Goal: Task Accomplishment & Management: Manage account settings

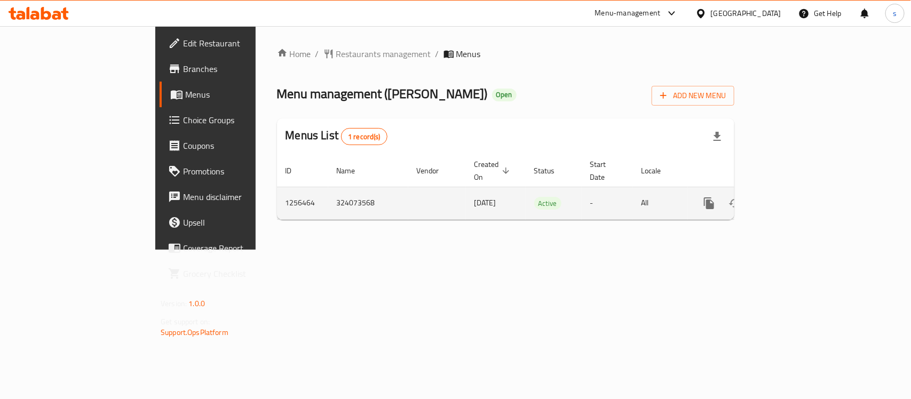
click at [793, 197] on icon "enhanced table" at bounding box center [786, 203] width 13 height 13
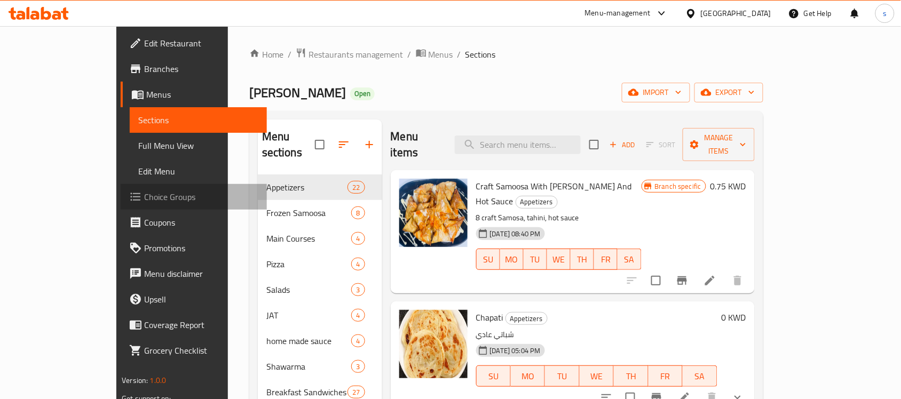
click at [144, 201] on span "Choice Groups" at bounding box center [201, 197] width 114 height 13
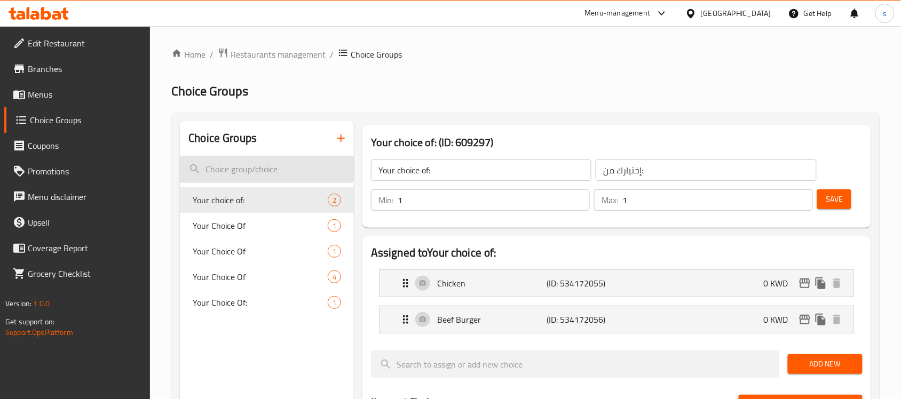
click at [231, 172] on input "search" at bounding box center [267, 169] width 174 height 27
paste input "Changes of Your choice"
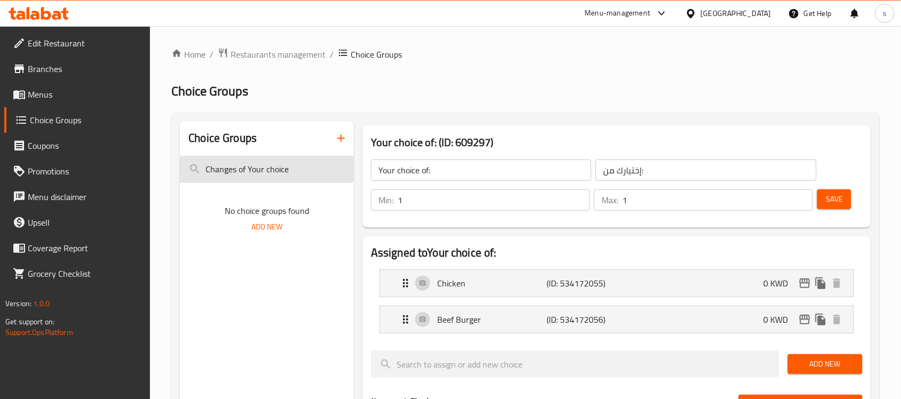
click at [241, 169] on input "Changes of Your choice" at bounding box center [267, 169] width 174 height 27
drag, startPoint x: 243, startPoint y: 171, endPoint x: 149, endPoint y: 169, distance: 94.0
click at [149, 169] on div "Edit Restaurant Branches Menus Choice Groups Coupons Promotions Menu disclaimer…" at bounding box center [450, 403] width 901 height 754
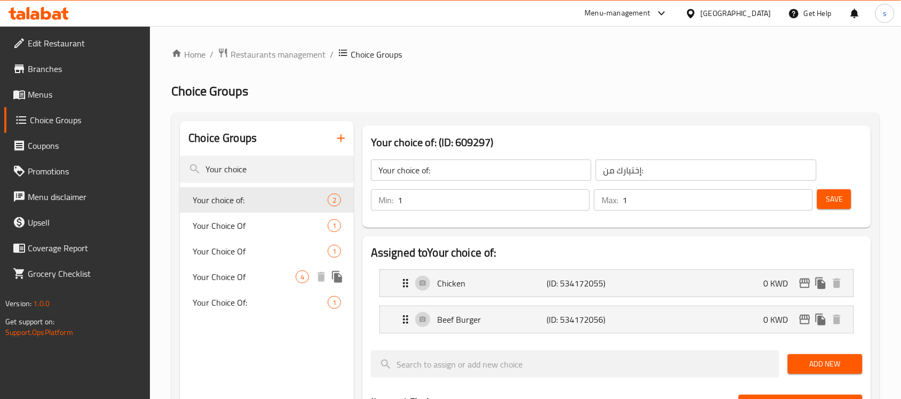
type input "Your choice"
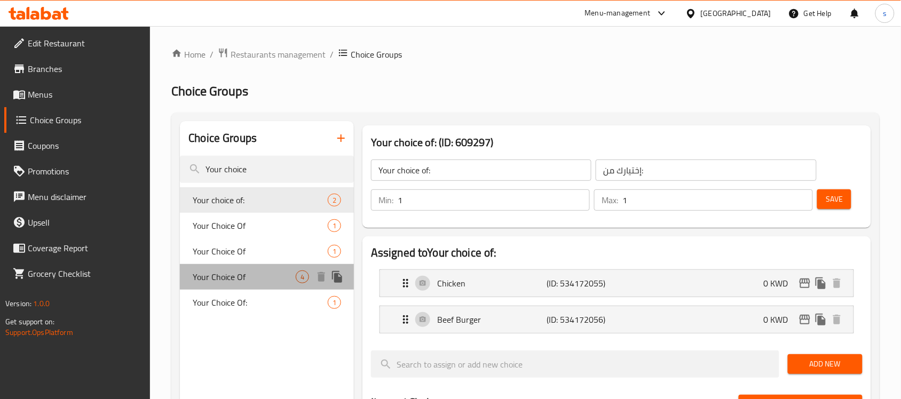
click at [265, 271] on span "Your Choice Of" at bounding box center [244, 277] width 103 height 13
type input "Your Choice Of"
type input "اختيارك من"
type input "0"
type input "3"
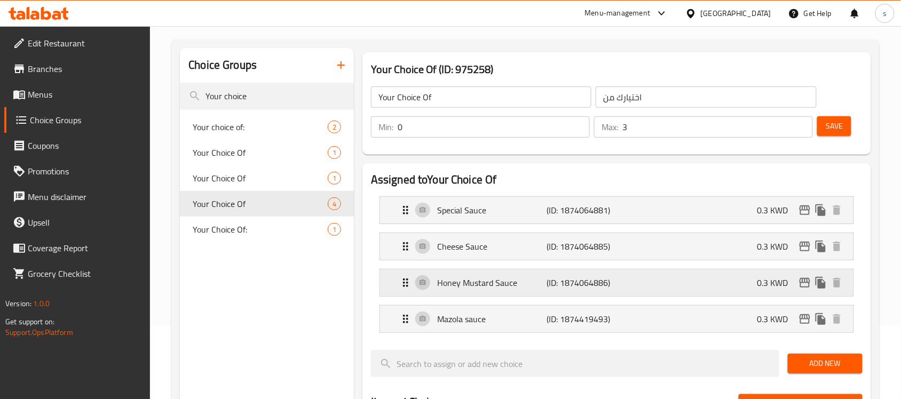
scroll to position [67, 0]
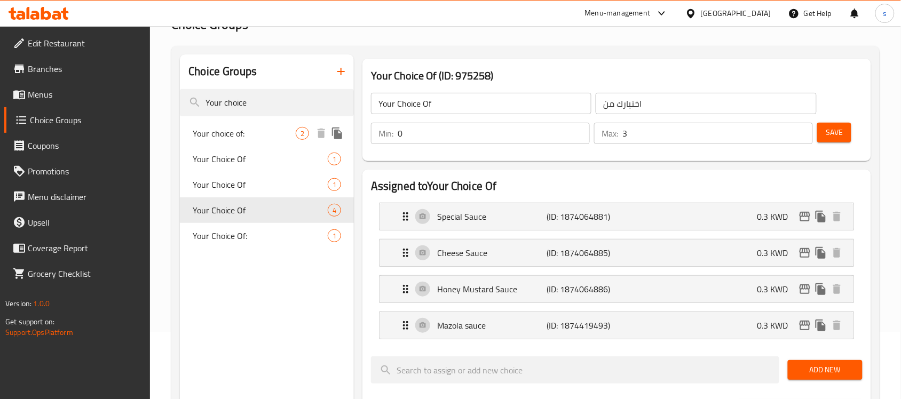
click at [257, 132] on span "Your choice of:" at bounding box center [244, 133] width 103 height 13
type input "Your choice of:"
type input "إختيارك من:"
type input "1"
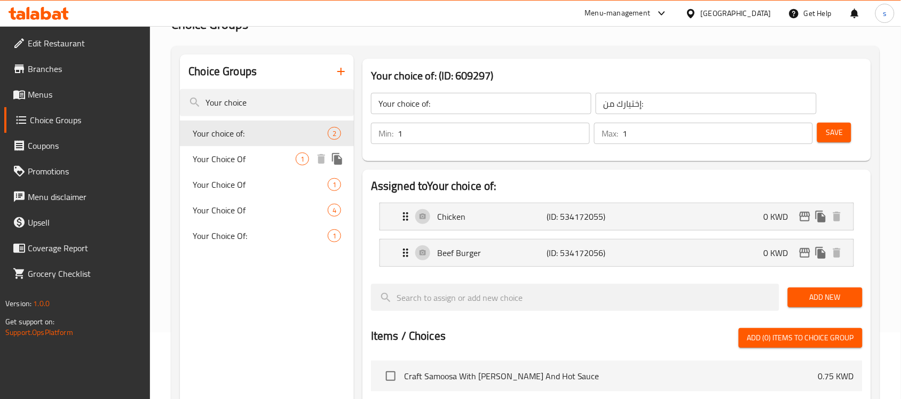
click at [240, 155] on span "Your Choice Of" at bounding box center [244, 159] width 103 height 13
type input "Your Choice Of"
type input "اختيارك من"
type input "0"
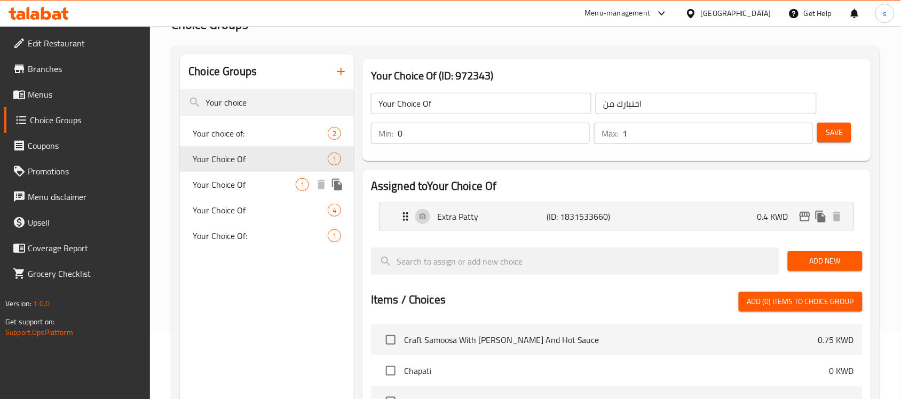
click at [227, 180] on span "Your Choice Of" at bounding box center [244, 184] width 103 height 13
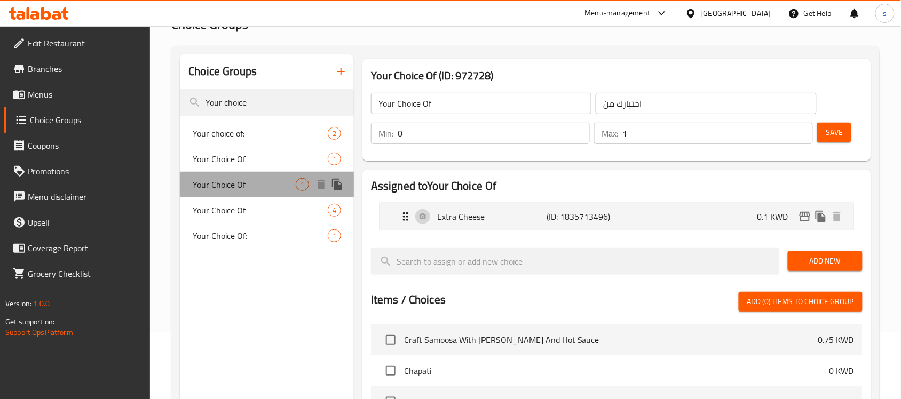
click at [228, 196] on div "Your Choice Of 1" at bounding box center [267, 185] width 174 height 26
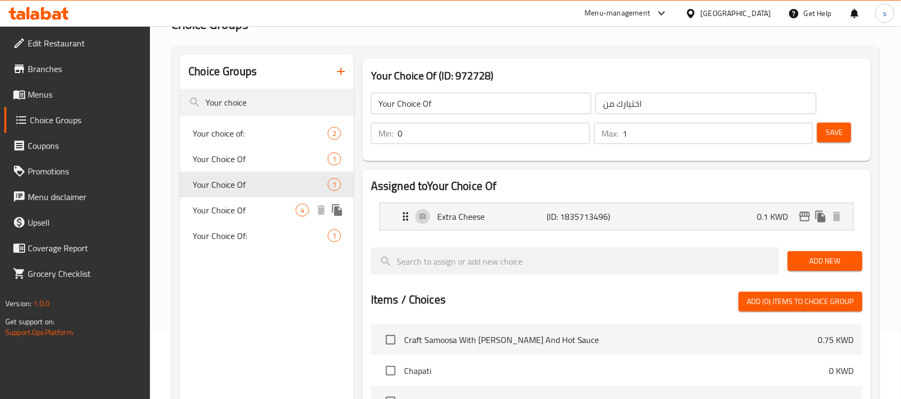
click at [222, 218] on div "Your Choice Of 4" at bounding box center [267, 211] width 174 height 26
type input "3"
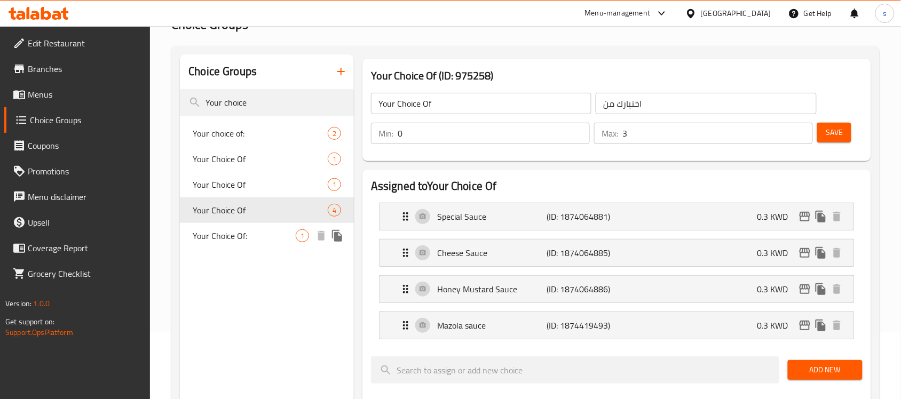
click at [219, 234] on span "Your Choice Of:" at bounding box center [244, 236] width 103 height 13
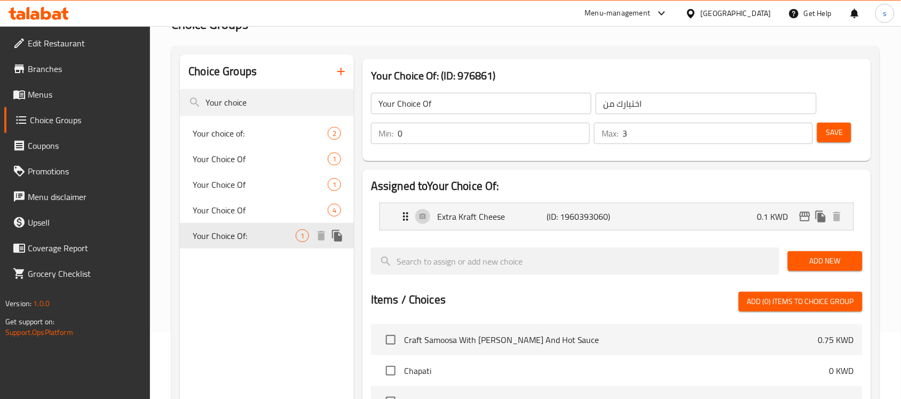
type input "Your Choice Of:"
type input "إختيارك من:"
type input "1"
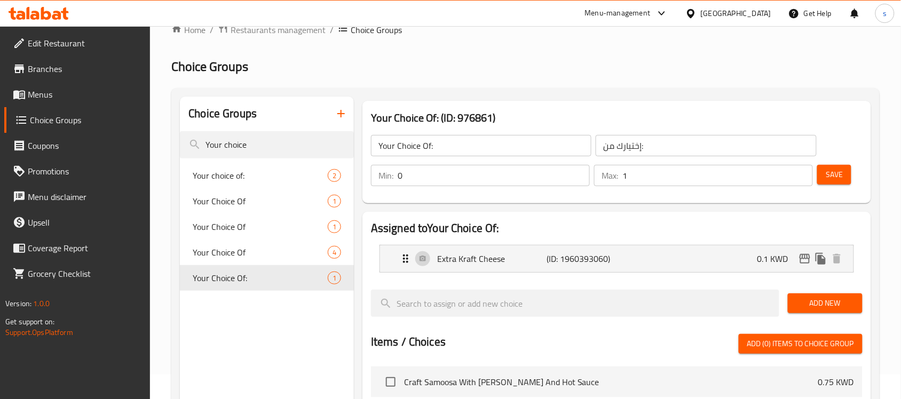
scroll to position [0, 0]
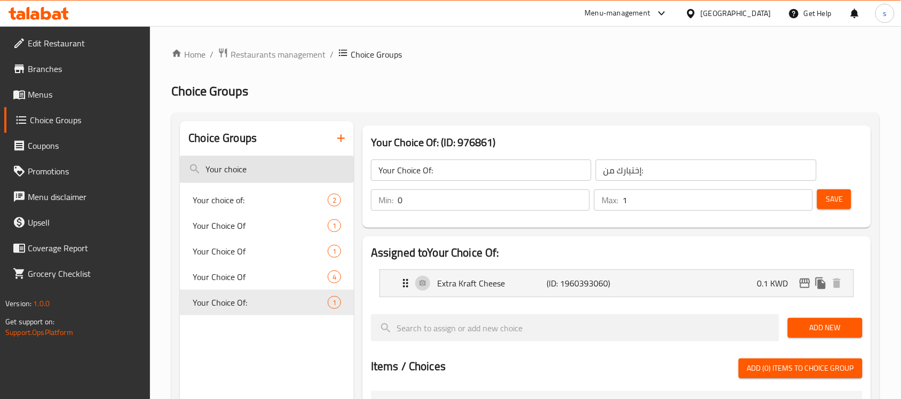
click at [247, 170] on input "Your choice" at bounding box center [267, 169] width 174 height 27
click at [236, 161] on input "Your choice" at bounding box center [267, 169] width 174 height 27
type input "Y"
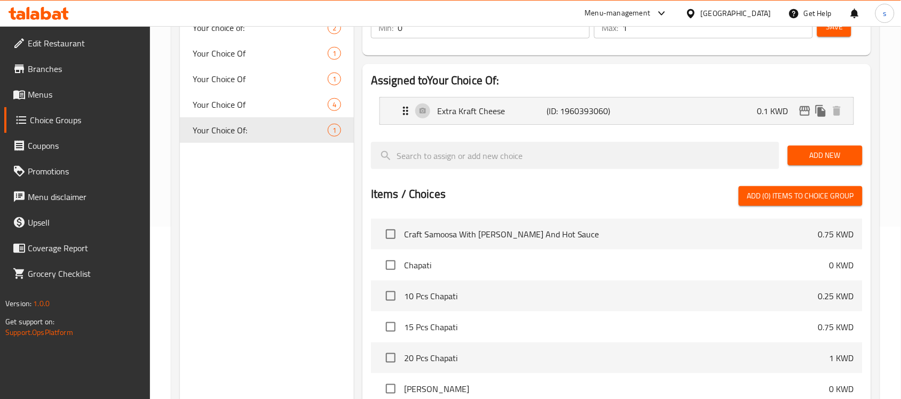
scroll to position [196, 0]
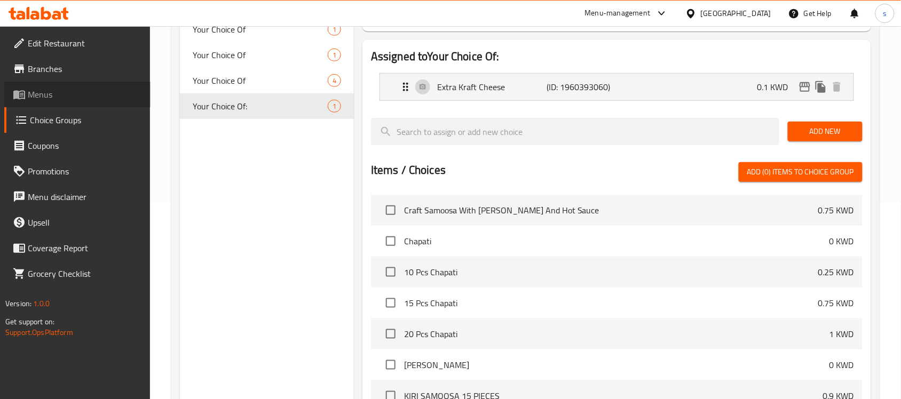
click at [59, 95] on span "Menus" at bounding box center [85, 94] width 114 height 13
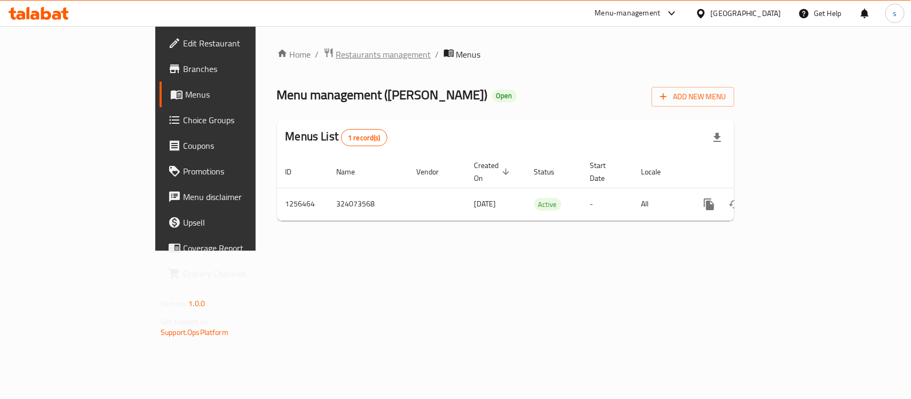
click at [336, 57] on span "Restaurants management" at bounding box center [383, 54] width 95 height 13
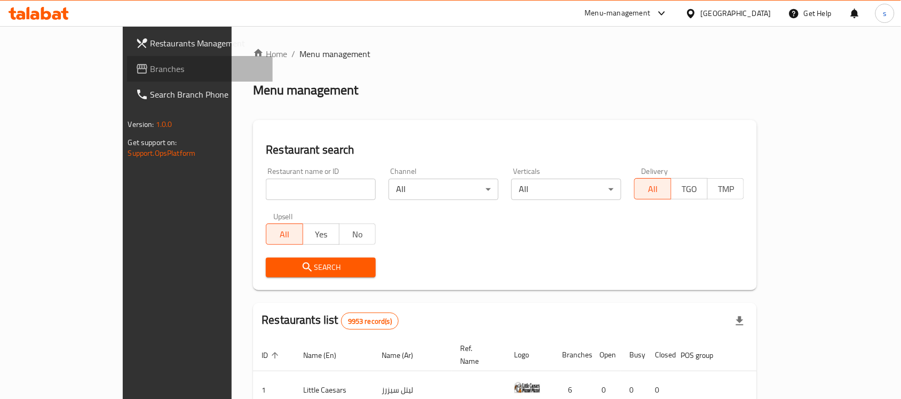
click at [151, 67] on span "Branches" at bounding box center [208, 68] width 114 height 13
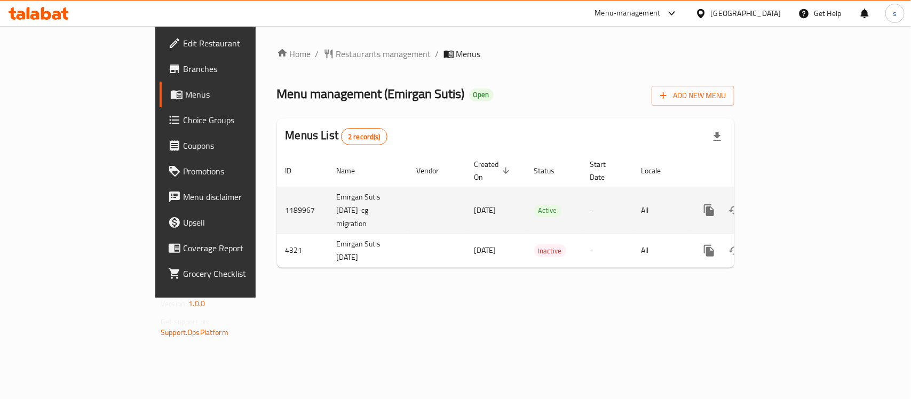
click at [793, 204] on icon "enhanced table" at bounding box center [786, 210] width 13 height 13
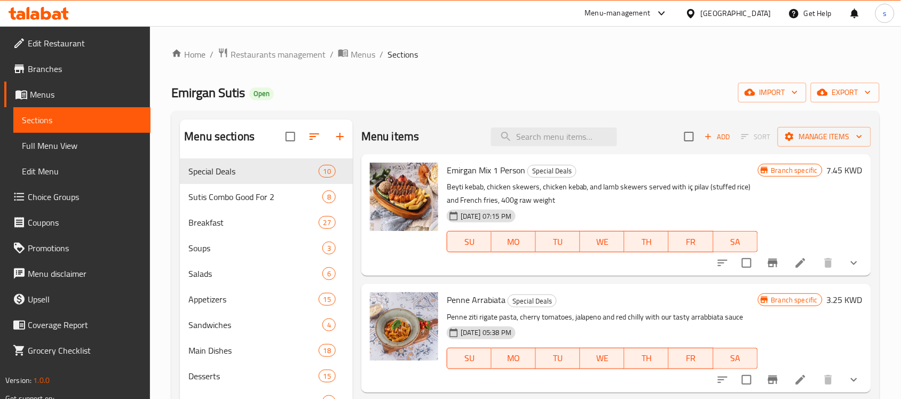
click at [78, 192] on span "Choice Groups" at bounding box center [85, 197] width 114 height 13
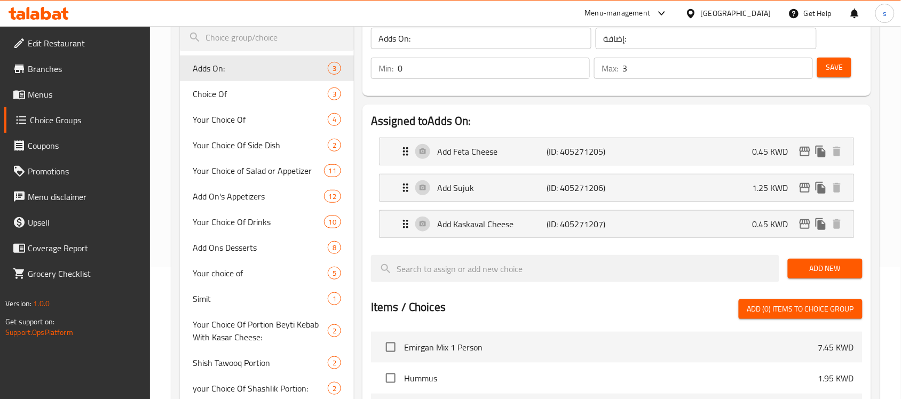
scroll to position [94, 0]
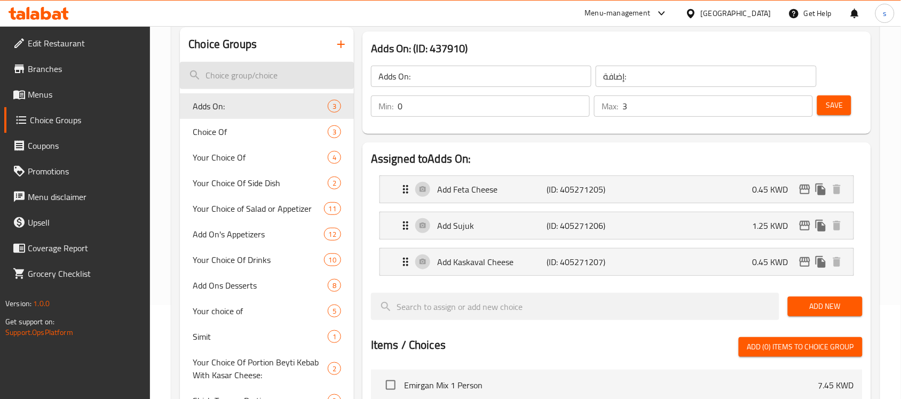
click at [264, 71] on input "search" at bounding box center [267, 75] width 174 height 27
paste input "Changes of Your Choice:"
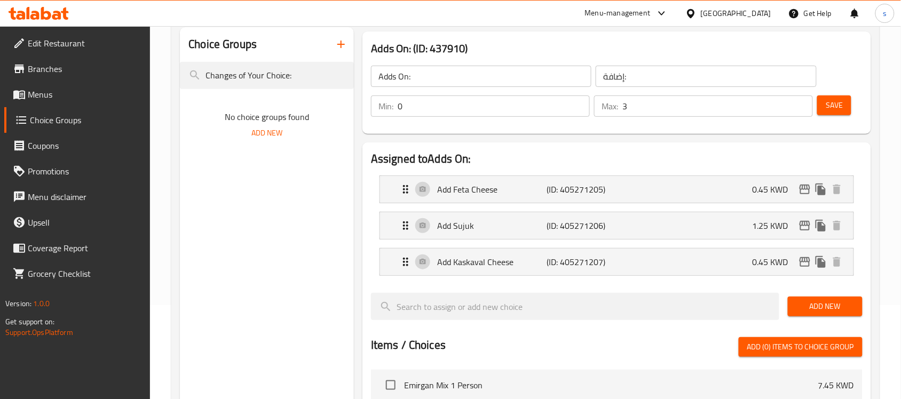
drag, startPoint x: 249, startPoint y: 78, endPoint x: 129, endPoint y: 69, distance: 120.5
click at [129, 69] on div "Edit Restaurant Branches Menus Choice Groups Coupons Promotions Menu disclaimer…" at bounding box center [450, 327] width 901 height 791
click at [265, 78] on input "Your Choice:" at bounding box center [267, 75] width 174 height 27
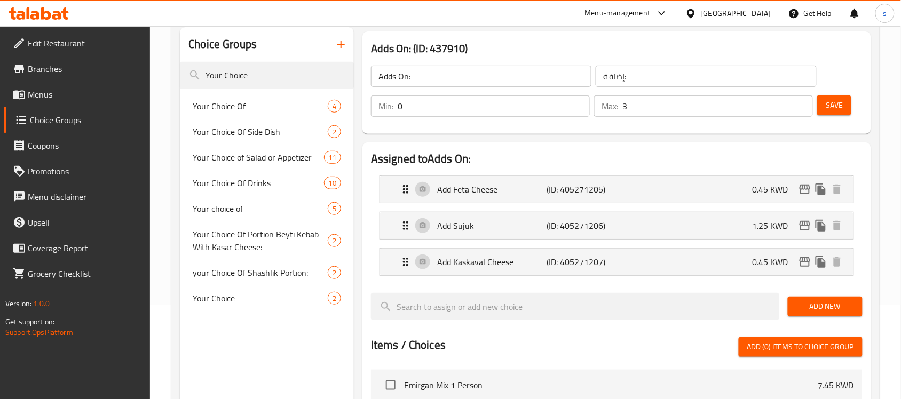
type input "Your Choice"
click at [257, 311] on nav "Your Choice Of 4 Your Choice Of Side Dish 2 Your Choice of Salad or Appetizer 1…" at bounding box center [267, 202] width 174 height 226
click at [262, 300] on span "Your Choice" at bounding box center [244, 298] width 103 height 13
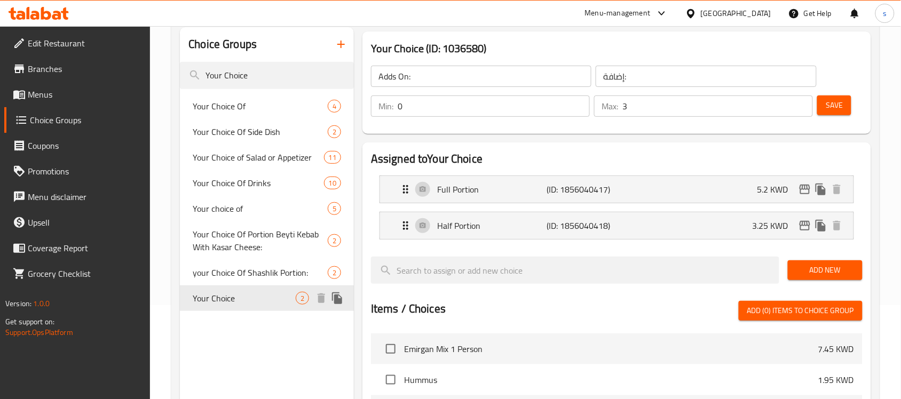
type input "Your Choice"
type input "اختيارك"
type input "1"
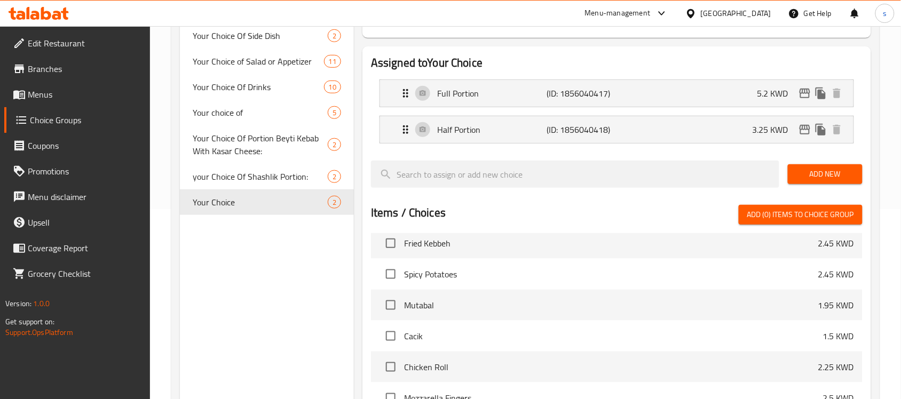
scroll to position [111, 0]
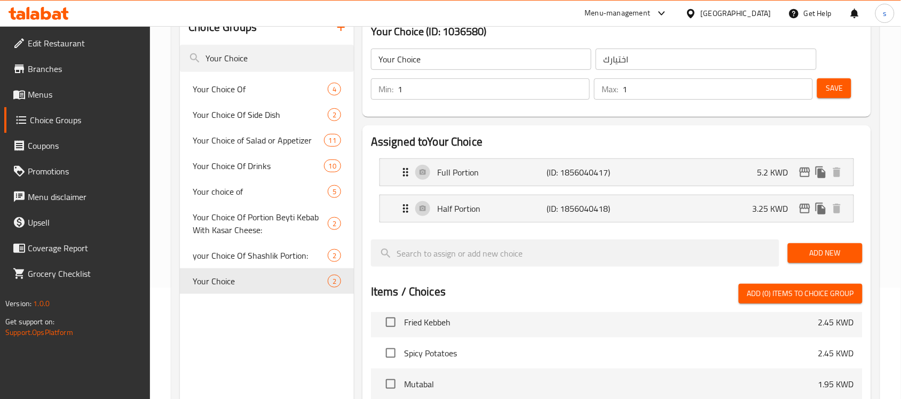
click at [751, 12] on div "[GEOGRAPHIC_DATA]" at bounding box center [736, 13] width 70 height 12
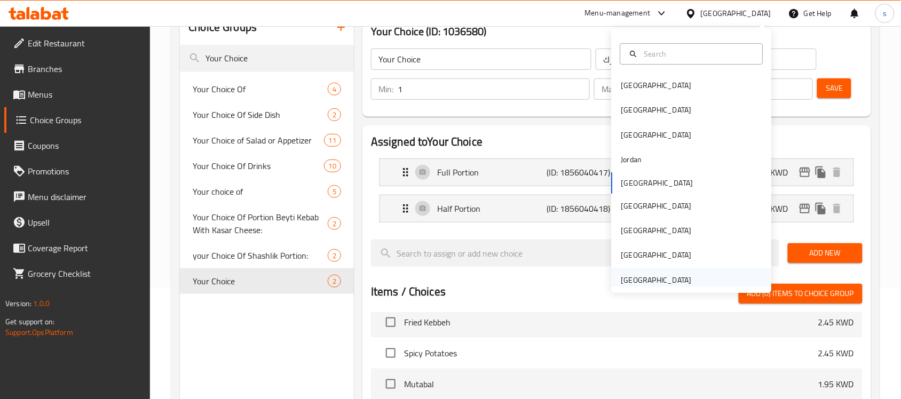
click at [636, 280] on div "United Arab Emirates" at bounding box center [656, 280] width 70 height 12
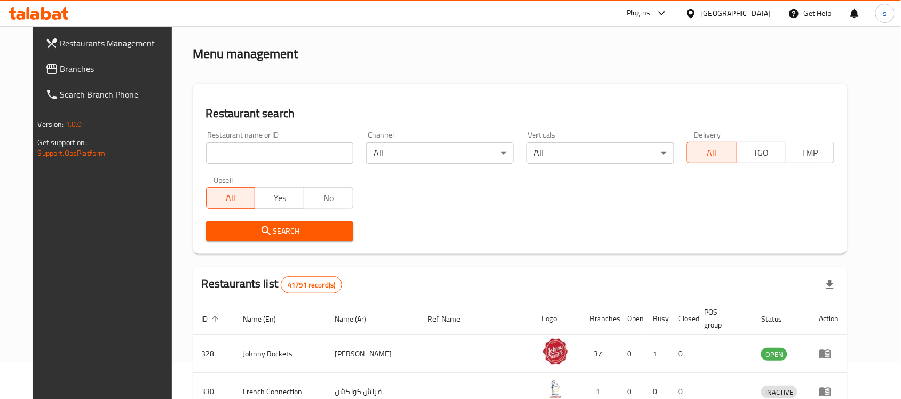
scroll to position [111, 0]
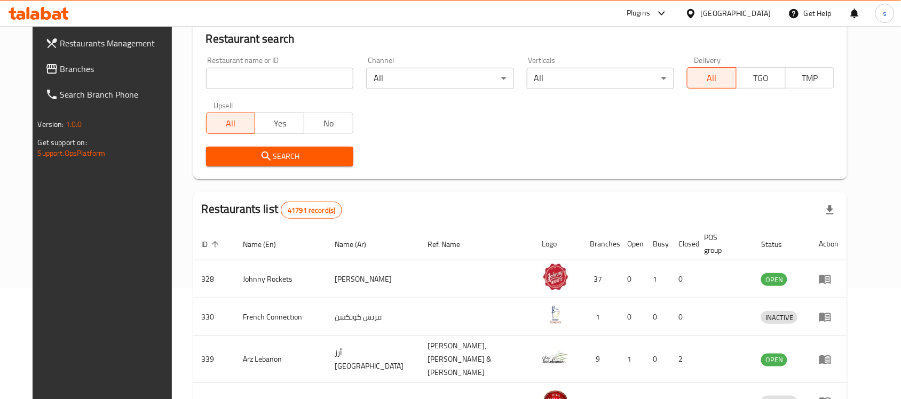
click at [46, 59] on link "Branches" at bounding box center [110, 69] width 146 height 26
